Goal: Task Accomplishment & Management: Use online tool/utility

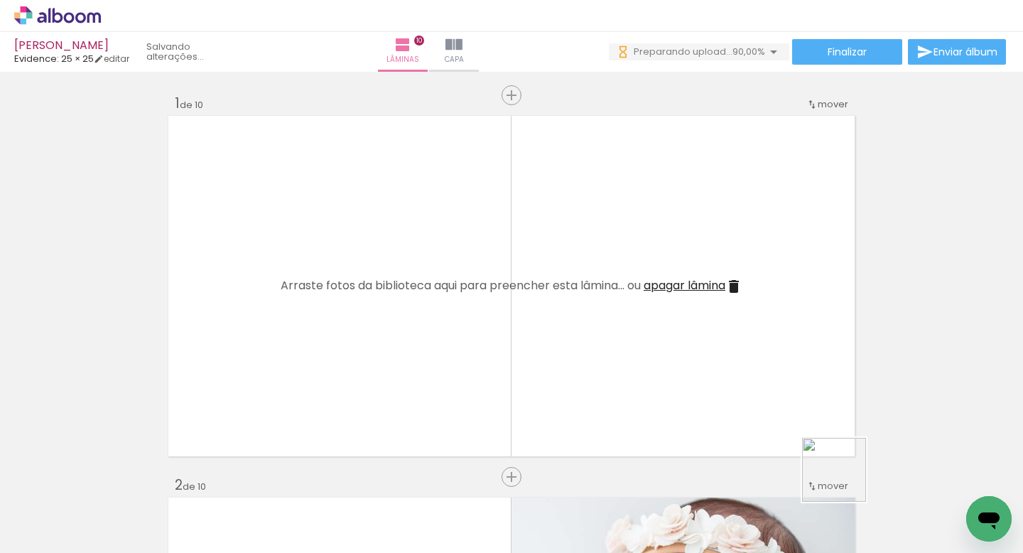
drag, startPoint x: 874, startPoint y: 506, endPoint x: 646, endPoint y: 314, distance: 297.4
click at [646, 314] on quentale-workspace at bounding box center [511, 276] width 1023 height 553
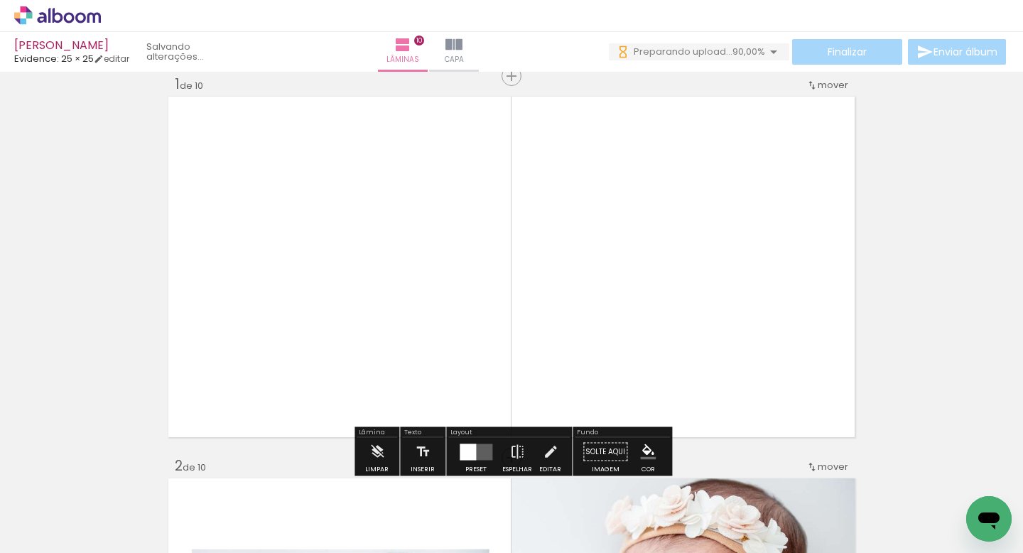
scroll to position [24, 0]
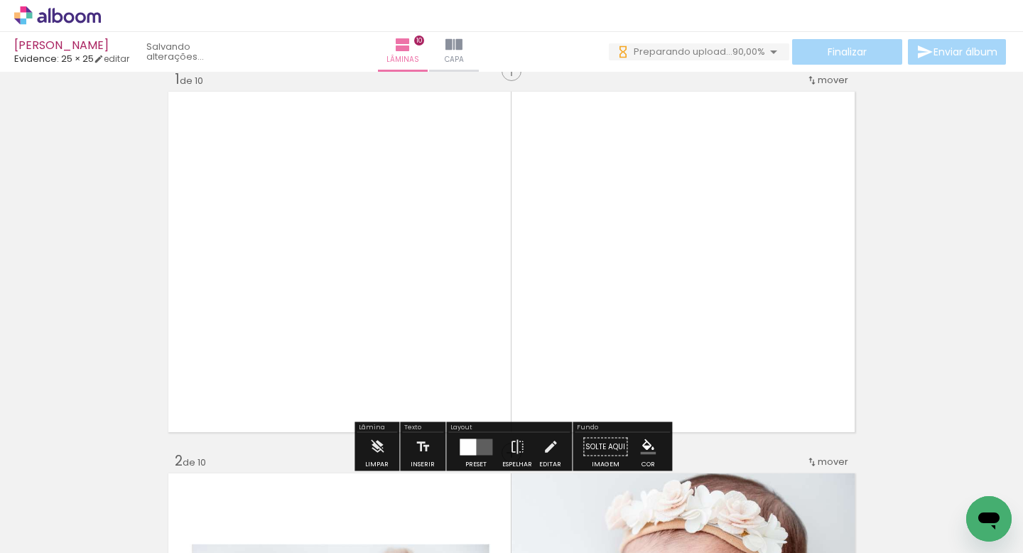
click at [472, 445] on div at bounding box center [468, 446] width 16 height 16
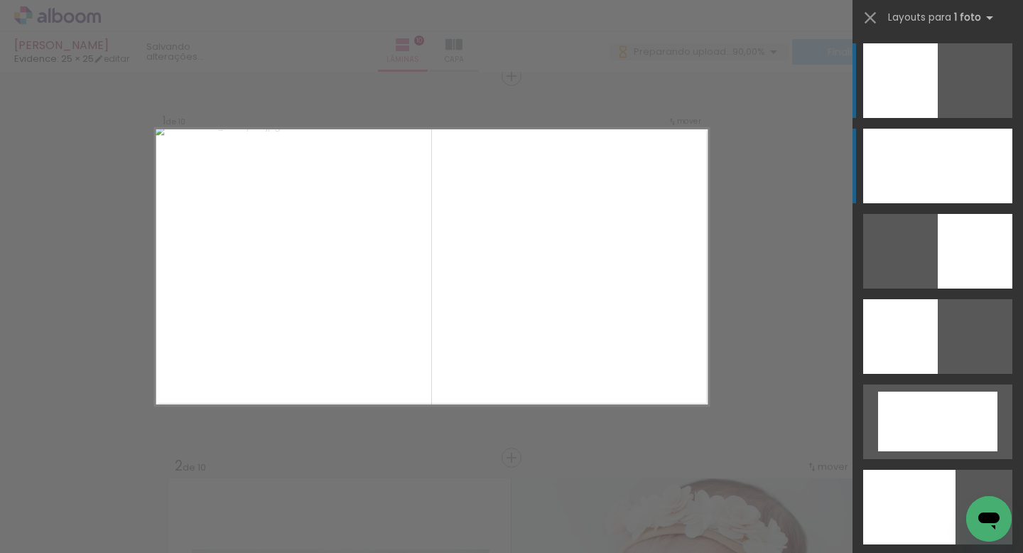
scroll to position [18, 0]
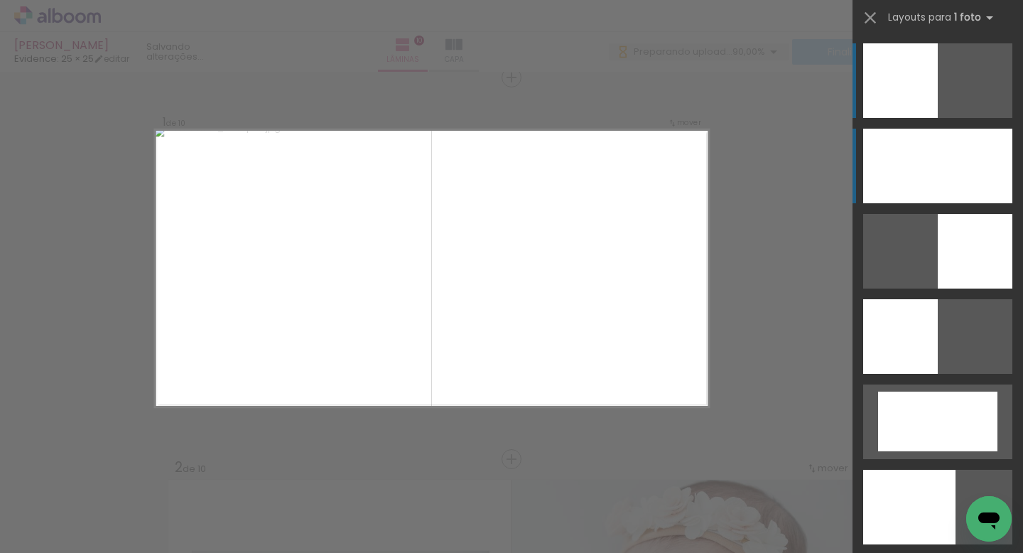
click at [906, 180] on div at bounding box center [937, 166] width 149 height 75
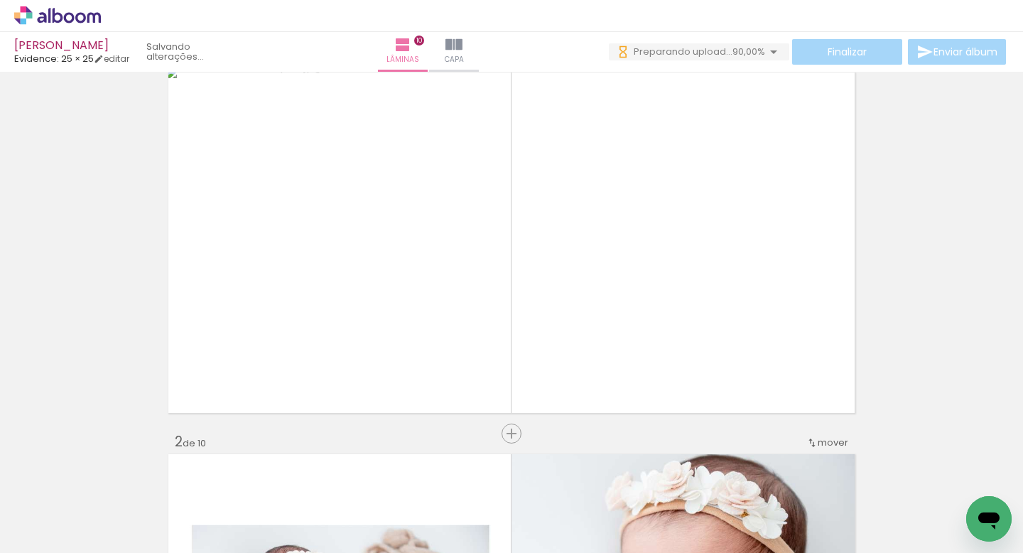
scroll to position [0, 0]
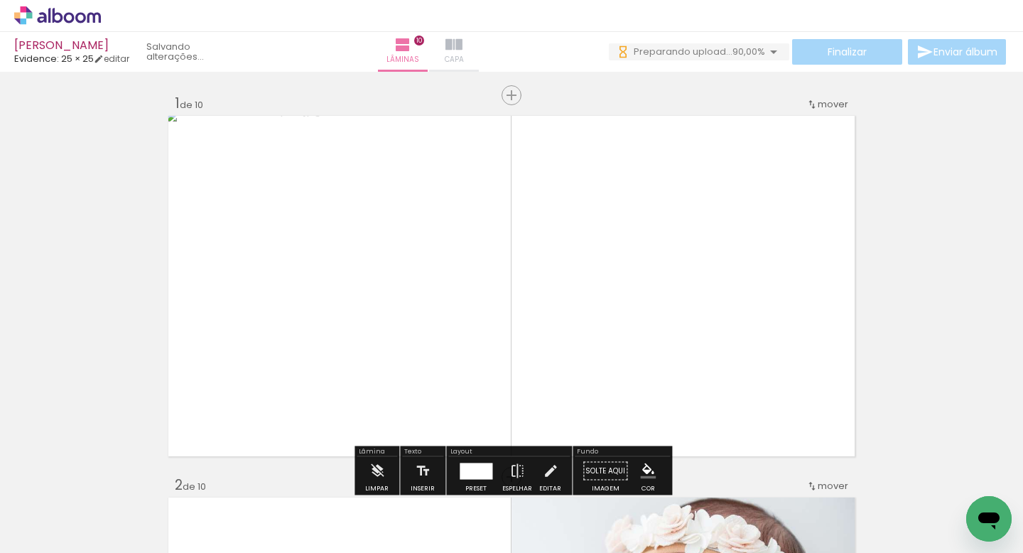
click at [464, 60] on span "Capa" at bounding box center [454, 59] width 19 height 13
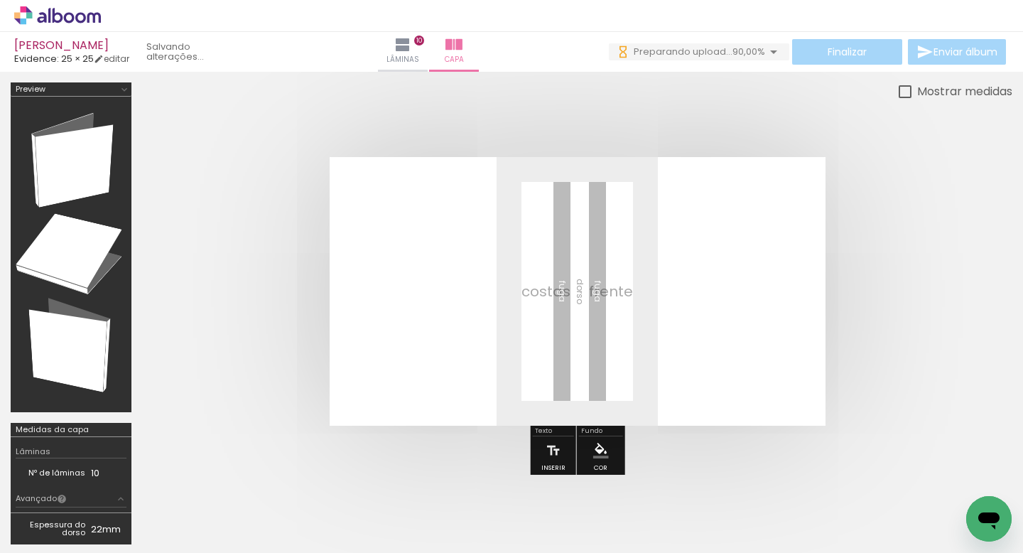
click at [902, 88] on div at bounding box center [905, 91] width 13 height 13
type paper-checkbox "on"
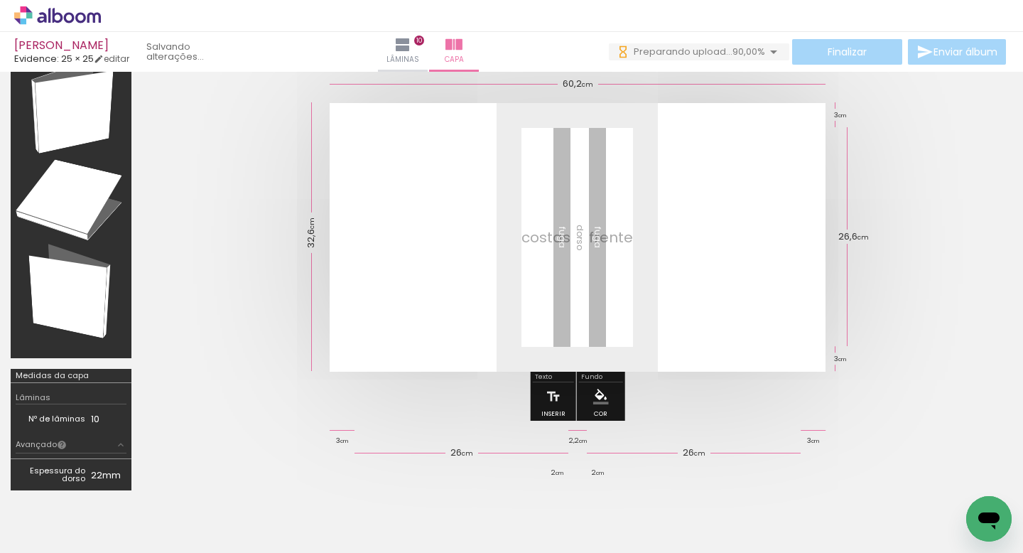
scroll to position [49, 0]
